Goal: Check status: Check status

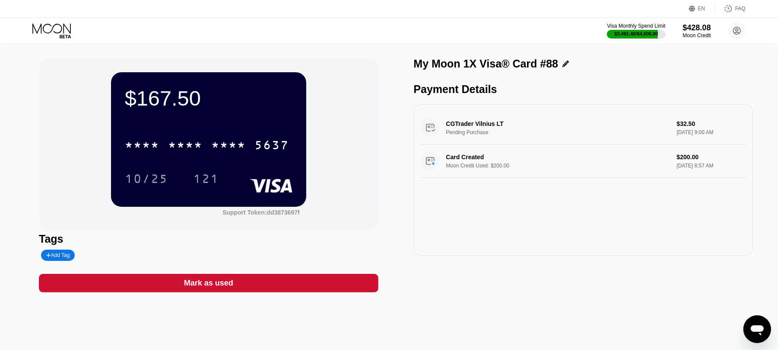
click at [60, 33] on icon at bounding box center [52, 30] width 40 height 15
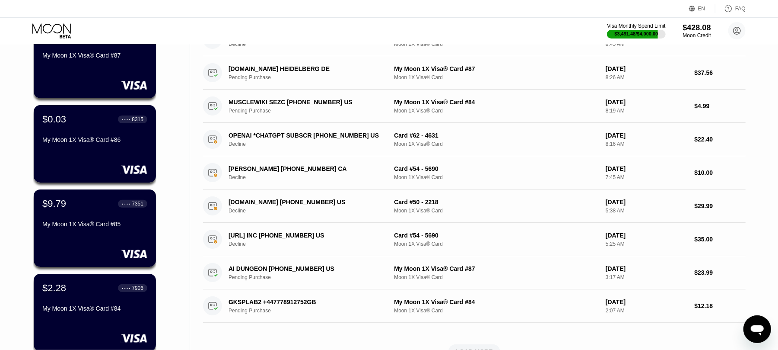
scroll to position [346, 0]
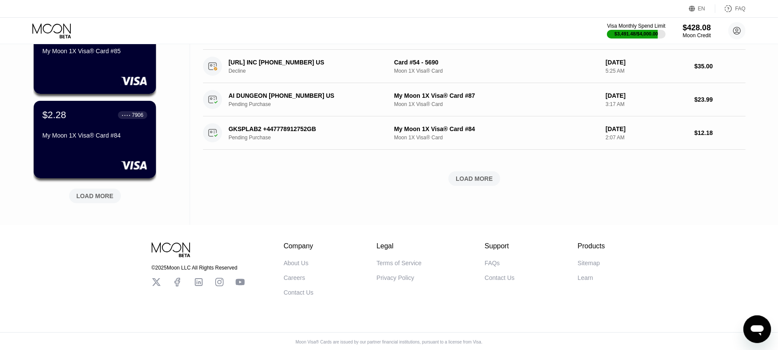
click at [101, 189] on div "LOAD MORE" at bounding box center [95, 194] width 65 height 18
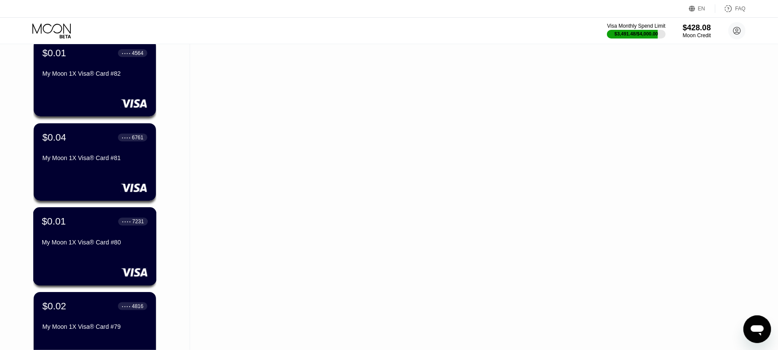
scroll to position [749, 0]
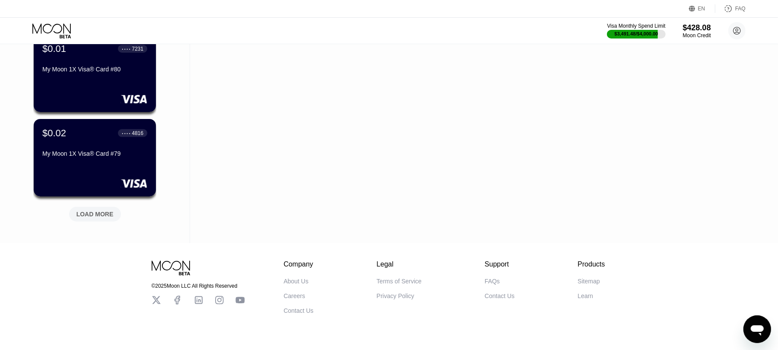
click at [98, 215] on div "LOAD MORE" at bounding box center [94, 214] width 37 height 8
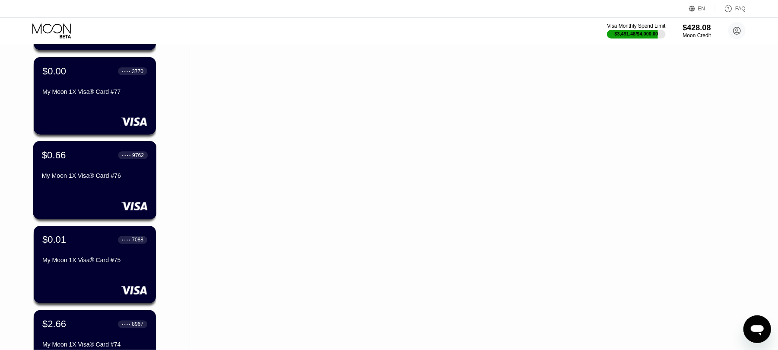
scroll to position [1152, 0]
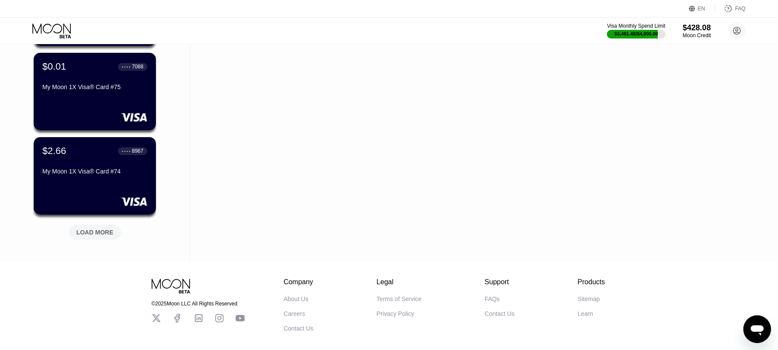
click at [87, 238] on div "LOAD MORE" at bounding box center [95, 232] width 52 height 15
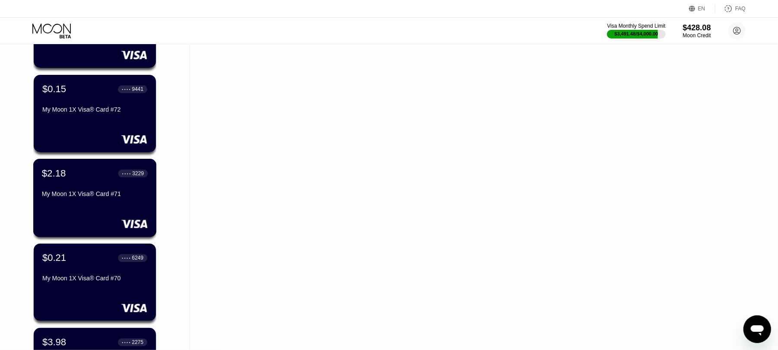
scroll to position [1555, 0]
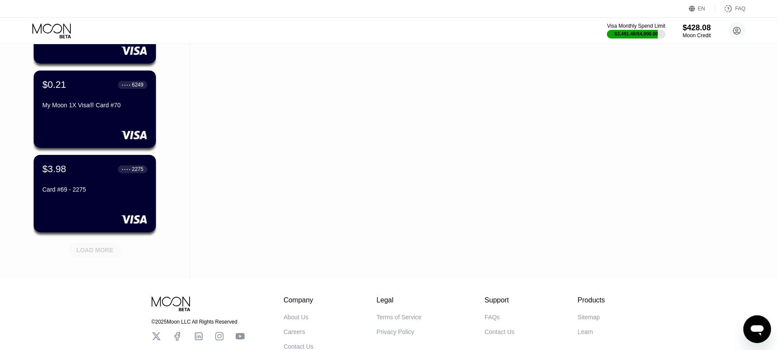
click at [86, 248] on div "LOAD MORE" at bounding box center [94, 250] width 37 height 8
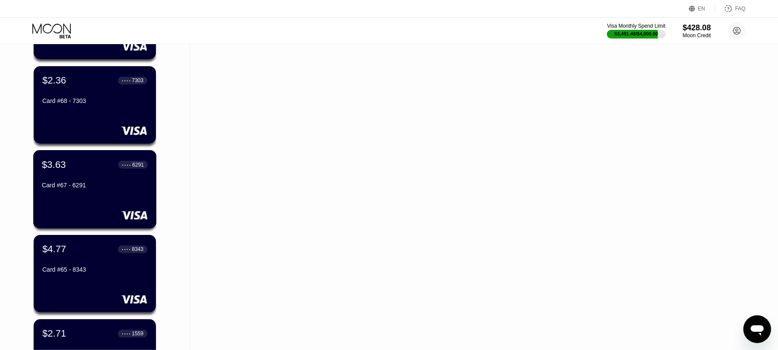
scroll to position [1901, 0]
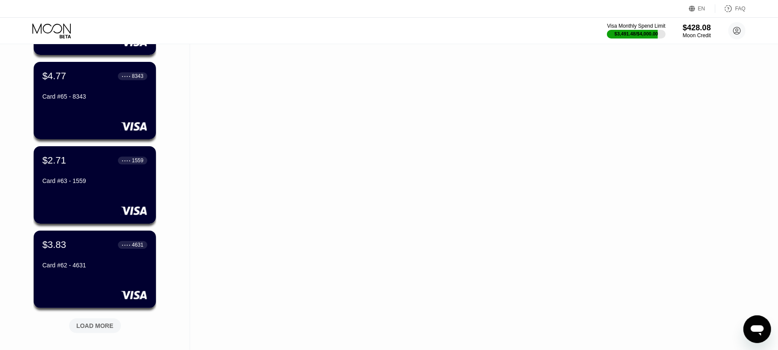
click at [98, 321] on div "LOAD MORE" at bounding box center [95, 325] width 52 height 15
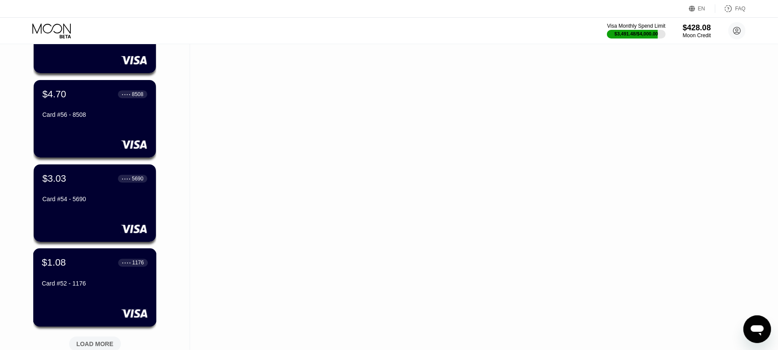
scroll to position [2361, 0]
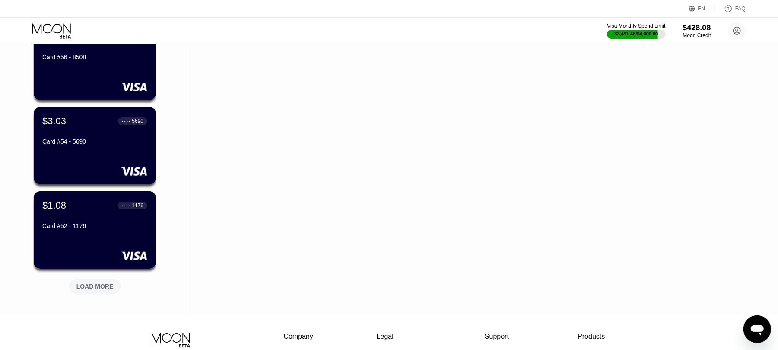
click at [97, 284] on div "LOAD MORE" at bounding box center [94, 286] width 37 height 8
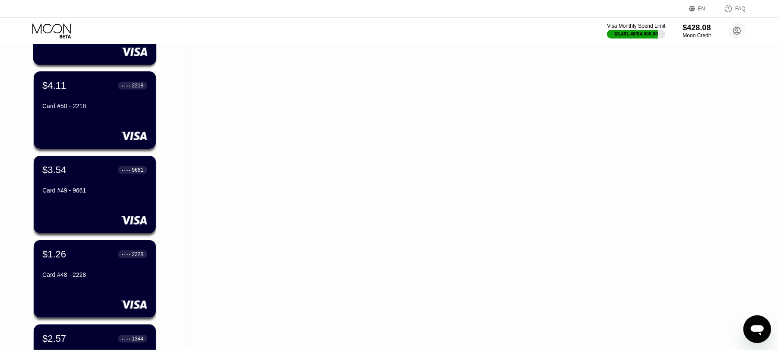
scroll to position [2765, 0]
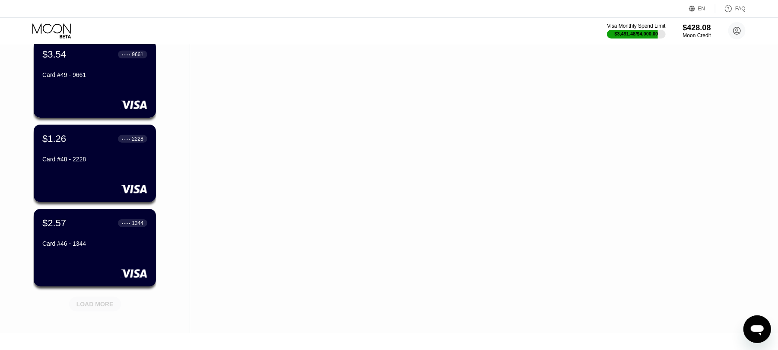
click at [99, 300] on div "LOAD MORE" at bounding box center [94, 304] width 37 height 8
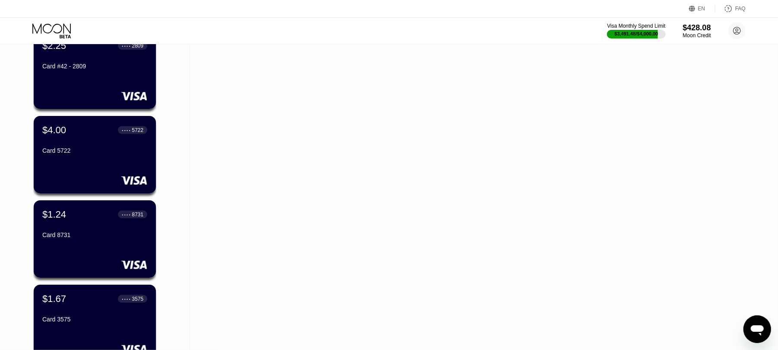
scroll to position [3168, 0]
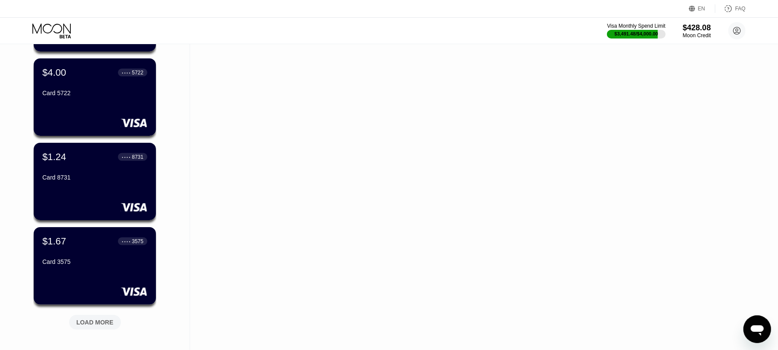
click at [85, 321] on div "LOAD MORE" at bounding box center [94, 322] width 37 height 8
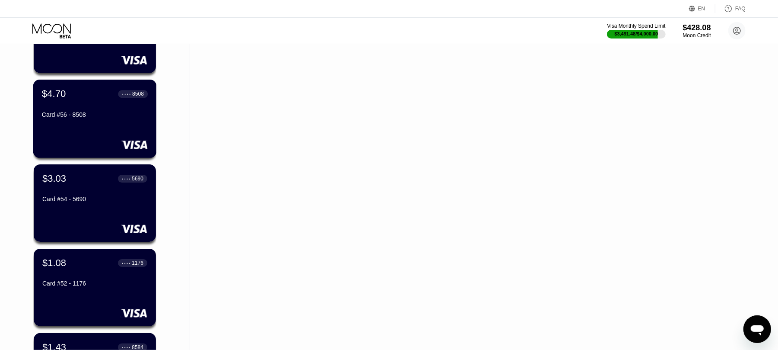
scroll to position [2247, 0]
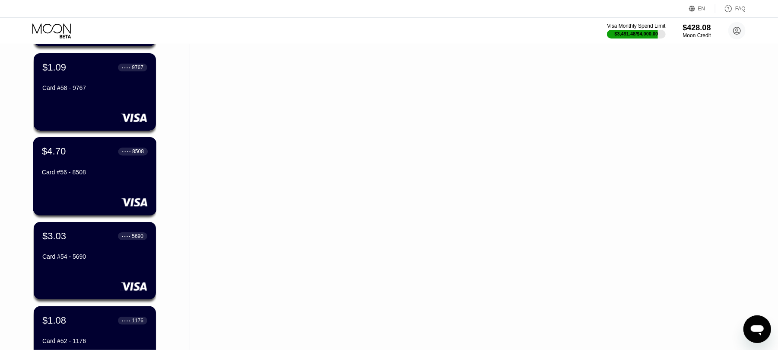
click at [88, 185] on div "$4.70 ● ● ● ● 8508 Card #56 - 8508" at bounding box center [95, 176] width 124 height 78
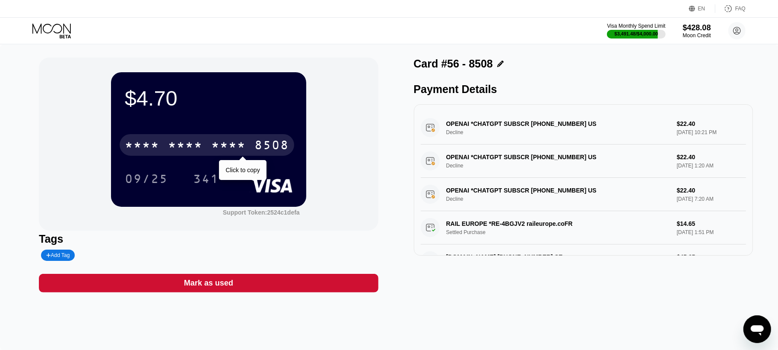
click at [272, 145] on div "8508" at bounding box center [271, 146] width 35 height 14
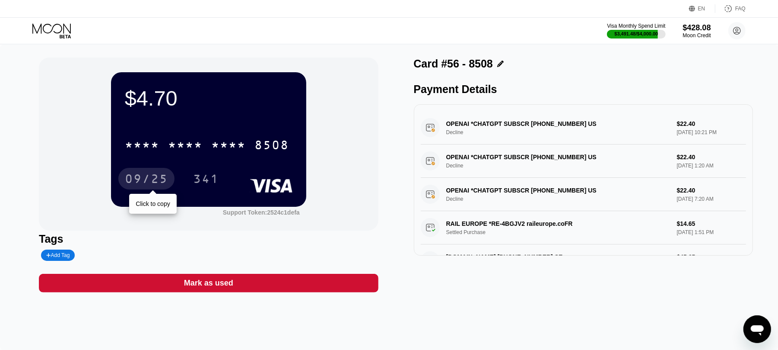
click at [166, 181] on div "09/25" at bounding box center [146, 180] width 43 height 14
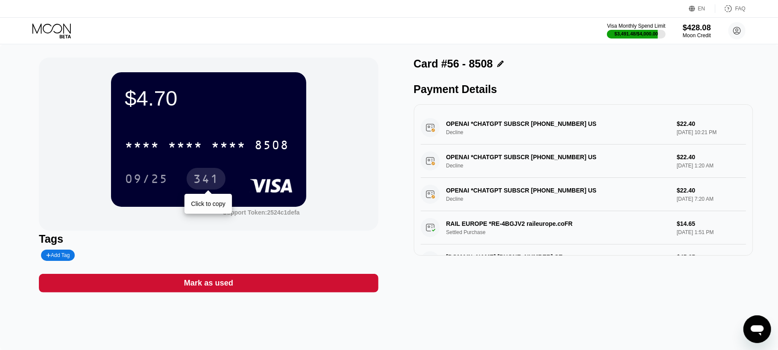
click at [208, 177] on div "341" at bounding box center [206, 180] width 26 height 14
